Goal: Book appointment/travel/reservation

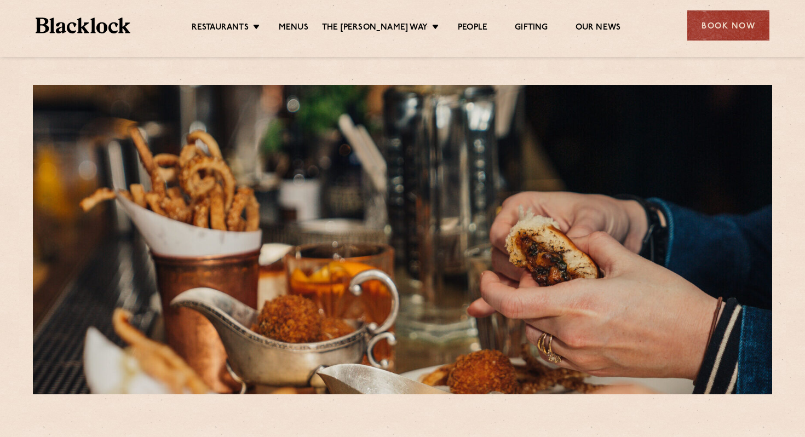
click at [308, 21] on ul "Restaurants [GEOGRAPHIC_DATA] [GEOGRAPHIC_DATA] [GEOGRAPHIC_DATA] [GEOGRAPHIC_D…" at bounding box center [405, 26] width 551 height 18
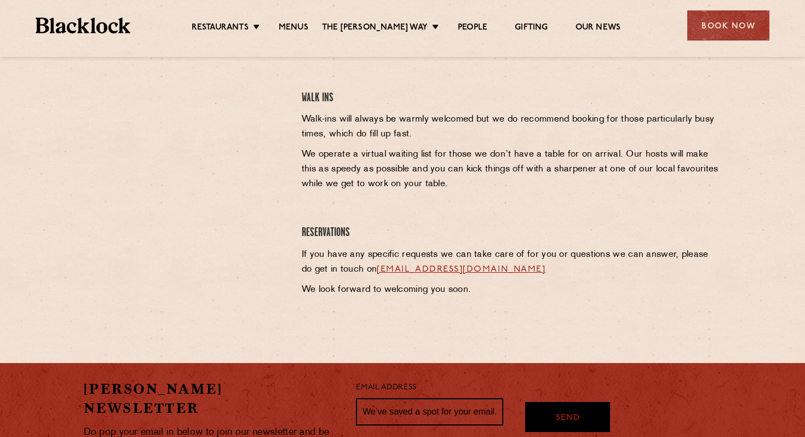
scroll to position [549, 0]
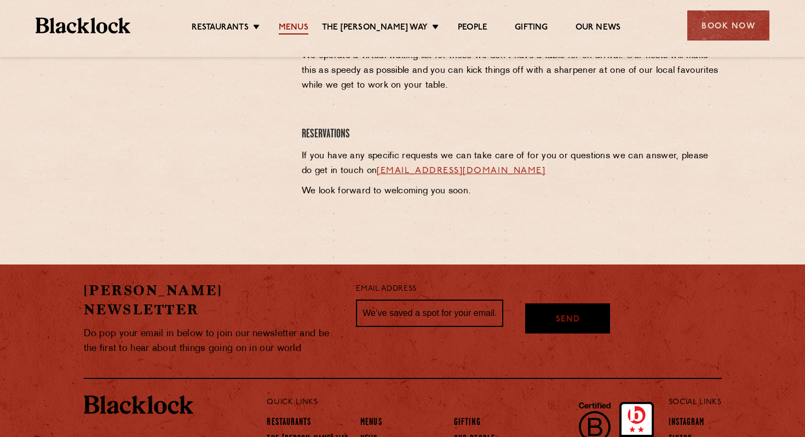
click at [294, 25] on link "Menus" at bounding box center [294, 28] width 30 height 12
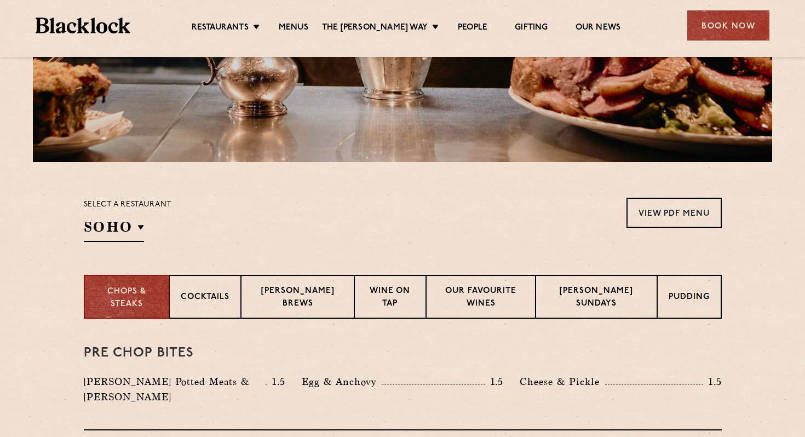
scroll to position [286, 0]
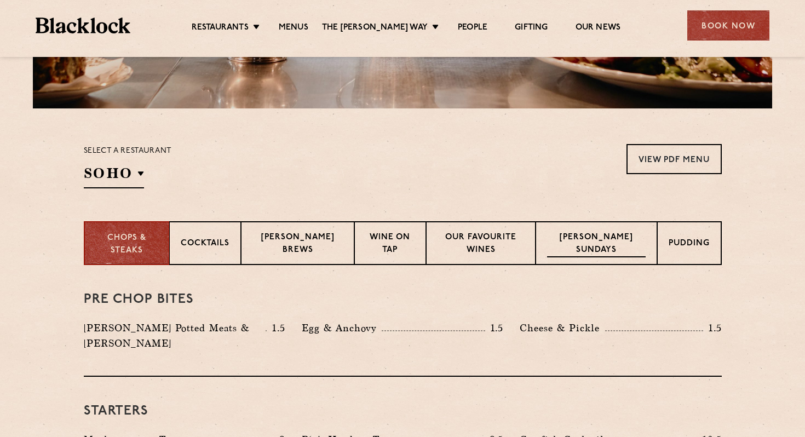
click at [614, 248] on p "[PERSON_NAME] Sundays" at bounding box center [596, 245] width 99 height 26
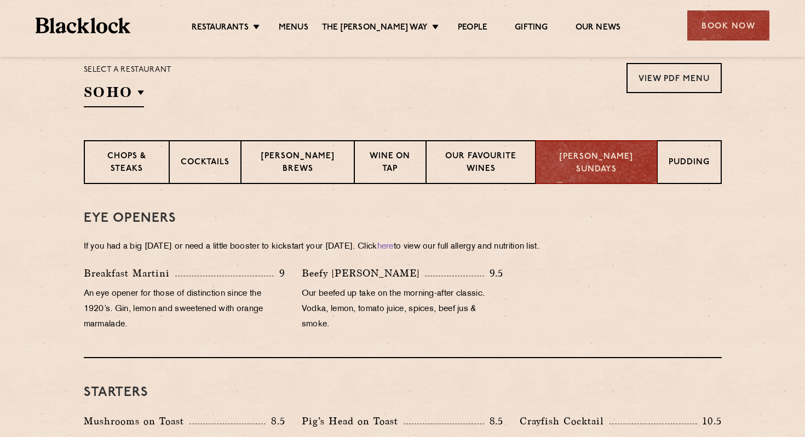
scroll to position [369, 0]
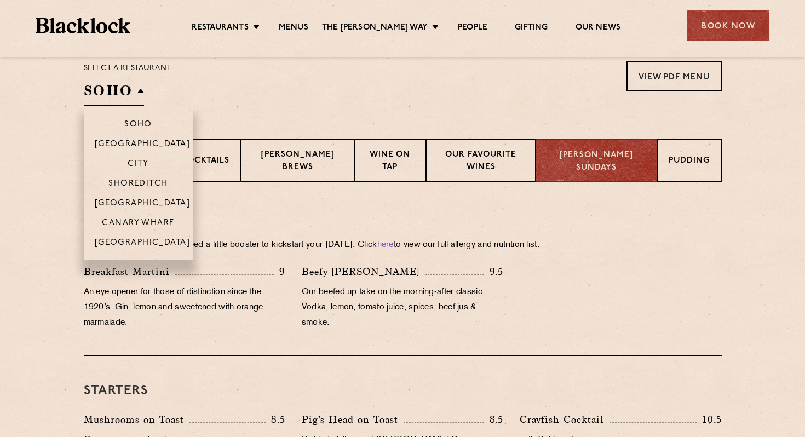
click at [104, 93] on h2 "SOHO" at bounding box center [114, 93] width 60 height 25
click at [140, 222] on p "Canary Wharf" at bounding box center [138, 224] width 72 height 11
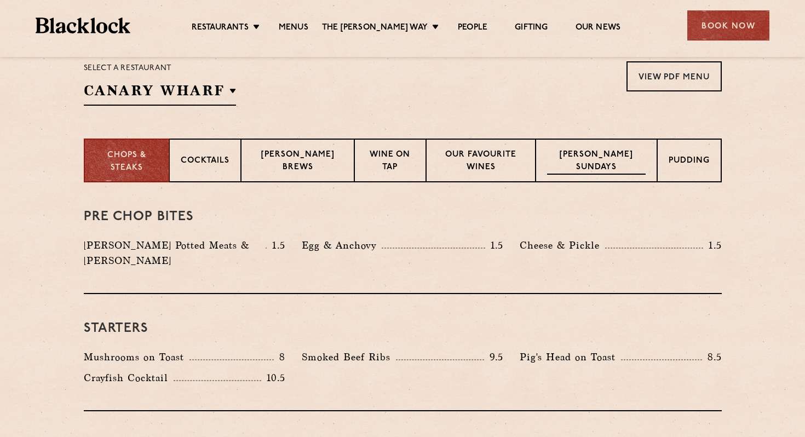
click at [603, 175] on div "[PERSON_NAME] Sundays" at bounding box center [597, 161] width 122 height 44
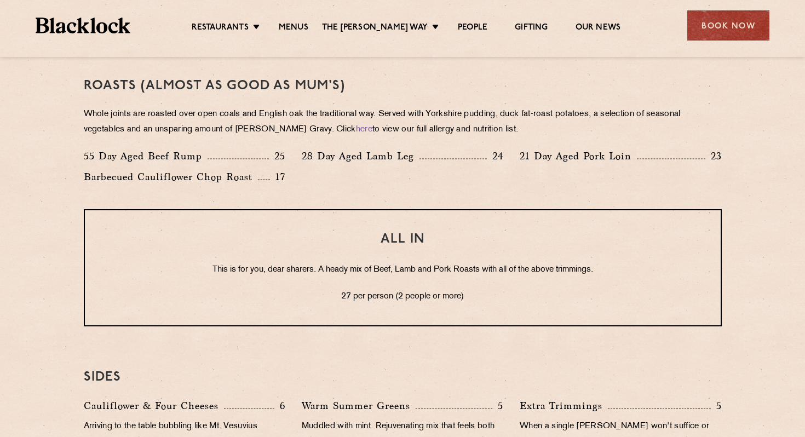
scroll to position [788, 0]
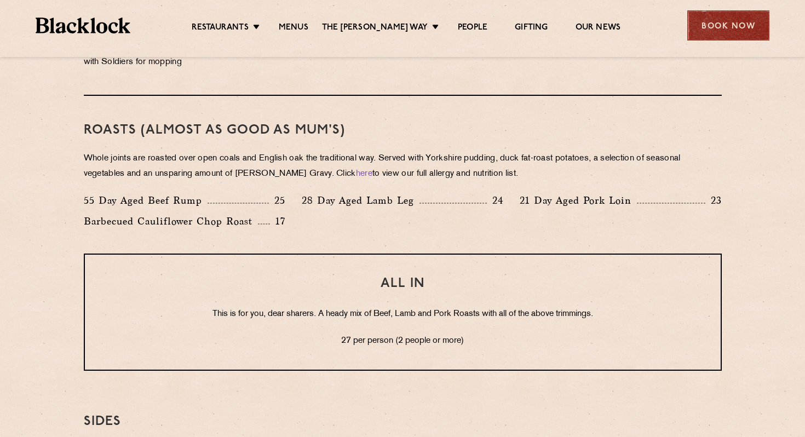
click at [699, 13] on div "Book Now" at bounding box center [728, 25] width 82 height 30
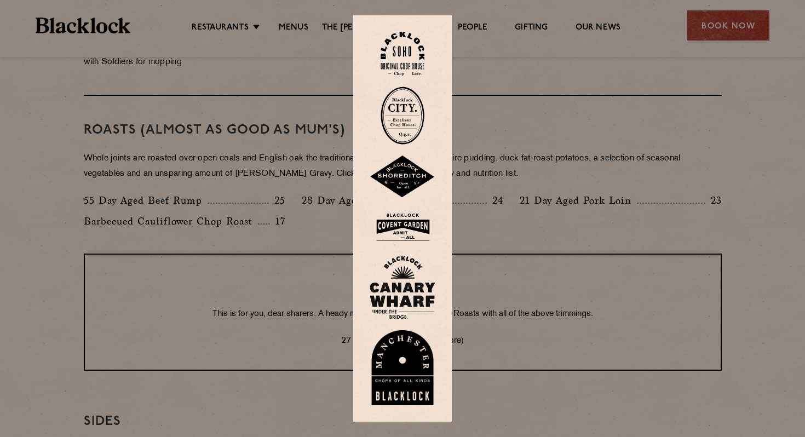
click at [411, 286] on img at bounding box center [403, 288] width 66 height 64
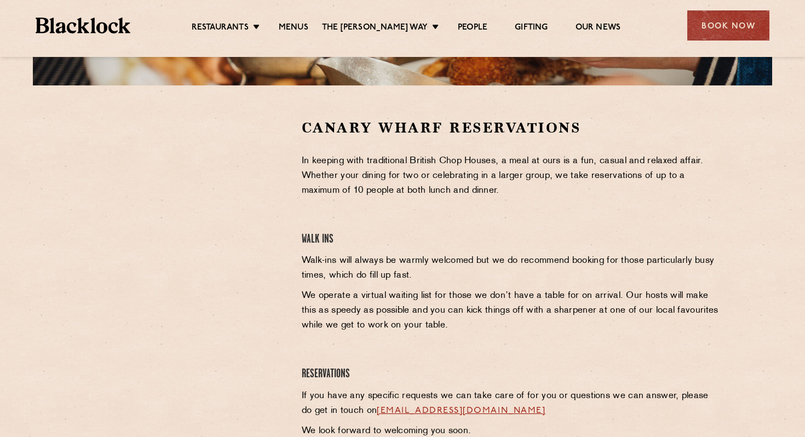
scroll to position [311, 0]
